Goal: Navigation & Orientation: Find specific page/section

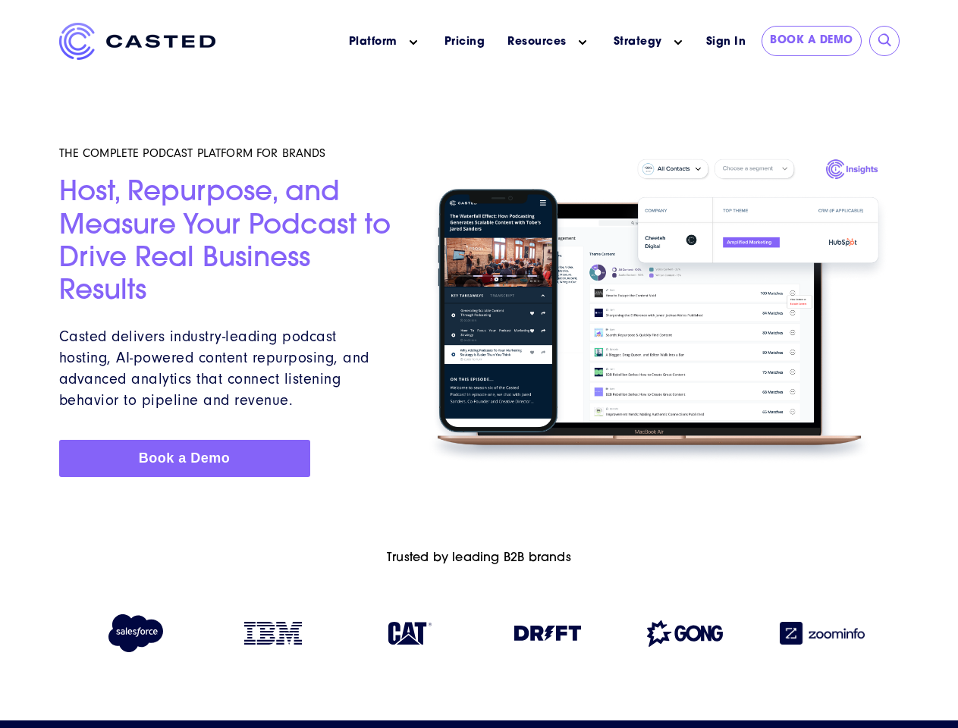
click at [413, 42] on icon "Main menu" at bounding box center [414, 43] width 8 height 8
click at [583, 42] on icon "Main menu" at bounding box center [583, 43] width 8 height 8
click at [637, 42] on link "Strategy" at bounding box center [638, 42] width 49 height 16
click at [678, 42] on icon "Main menu" at bounding box center [678, 43] width 8 height 8
click at [885, 41] on input "submit" at bounding box center [885, 40] width 15 height 15
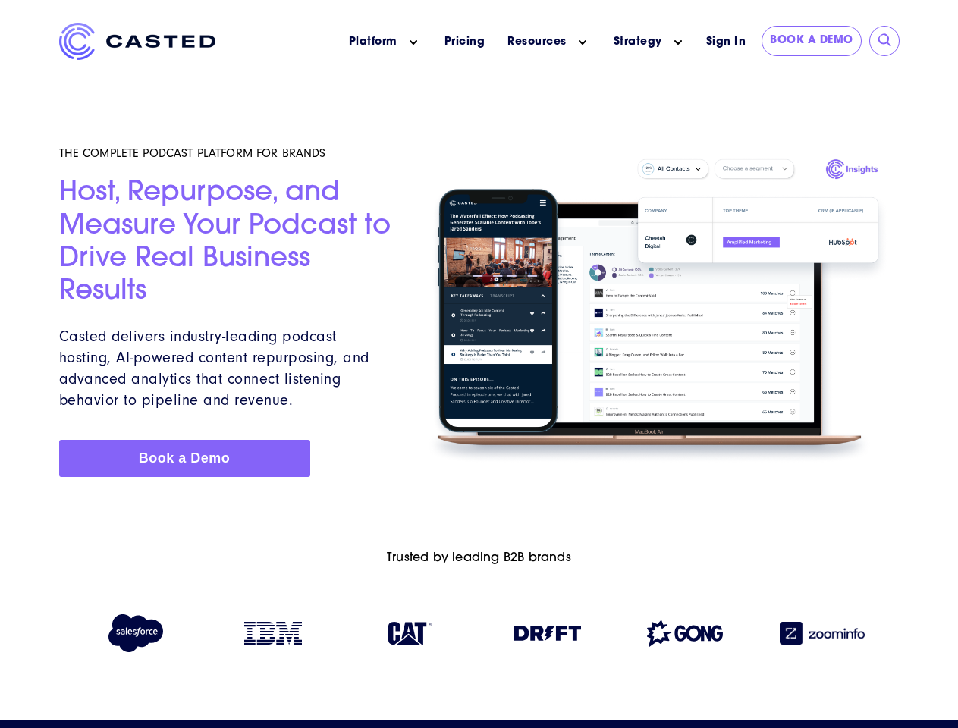
click at [548, 636] on img at bounding box center [547, 633] width 67 height 15
click at [685, 636] on img at bounding box center [685, 633] width 76 height 27
click at [822, 636] on img at bounding box center [822, 633] width 85 height 23
